Goal: Browse casually: Explore the website without a specific task or goal

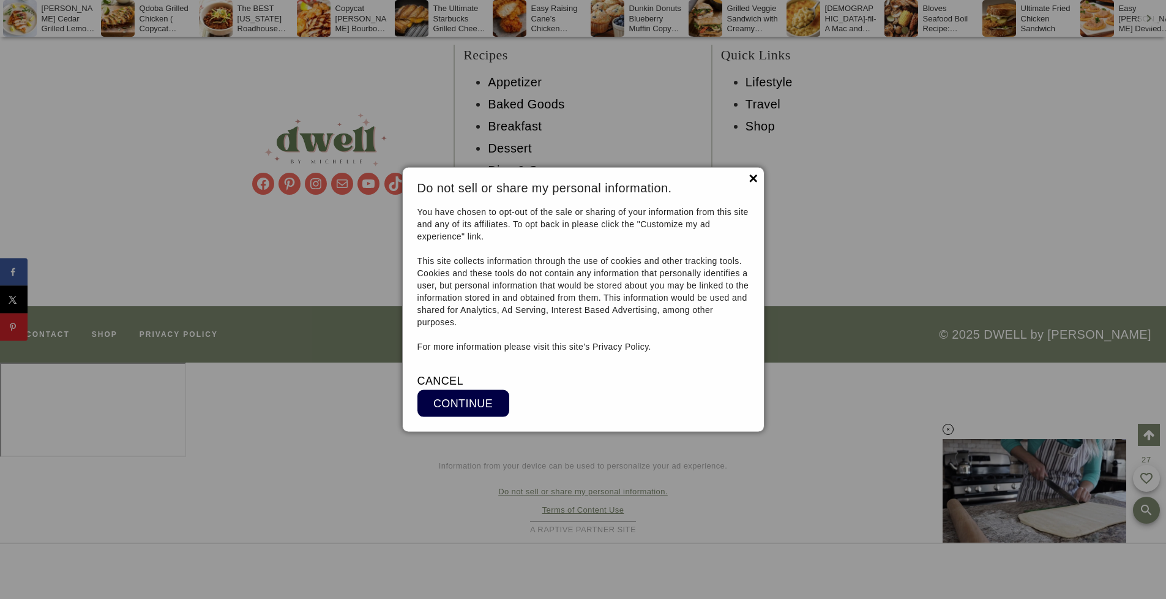
scroll to position [9602, 0]
